Goal: Transaction & Acquisition: Purchase product/service

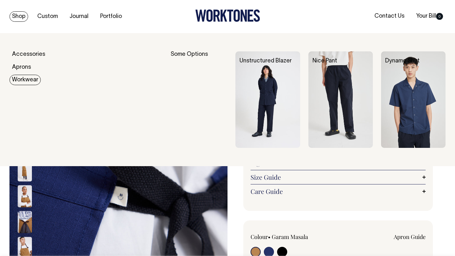
click at [265, 84] on img at bounding box center [267, 99] width 64 height 97
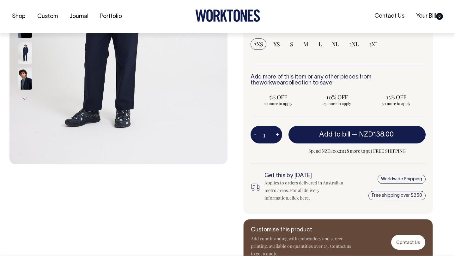
scroll to position [196, 0]
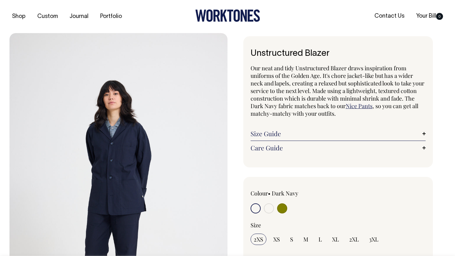
scroll to position [196, 0]
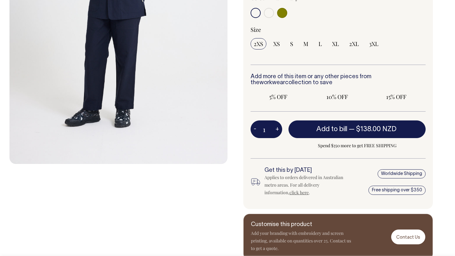
radio input "true"
